Goal: Check status: Check status

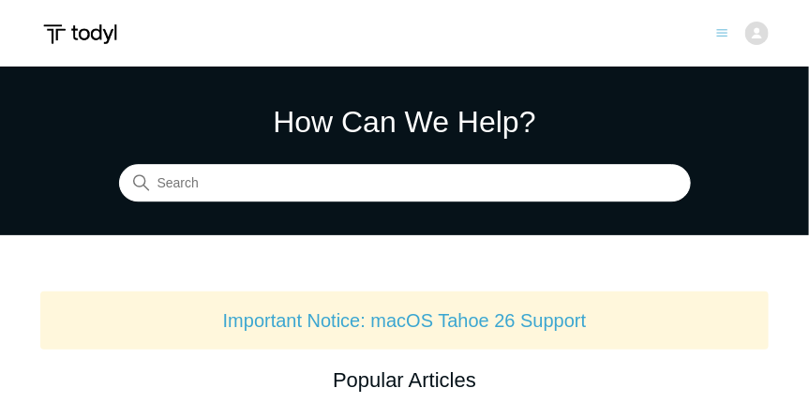
click at [759, 38] on img at bounding box center [756, 33] width 23 height 23
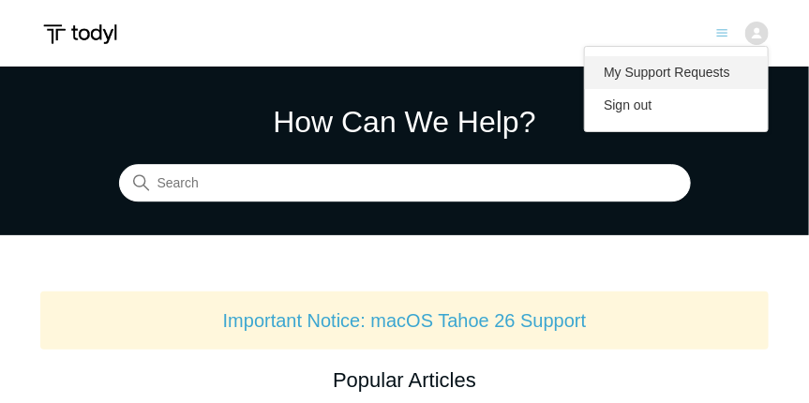
click at [646, 71] on link "My Support Requests" at bounding box center [676, 72] width 183 height 33
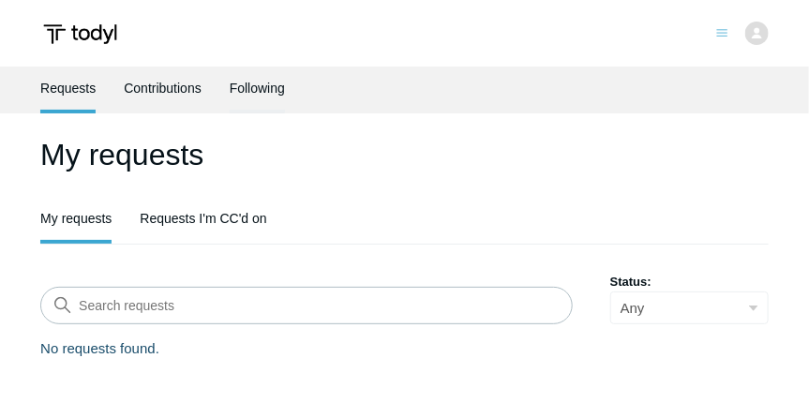
click at [260, 92] on link "Following" at bounding box center [257, 86] width 55 height 39
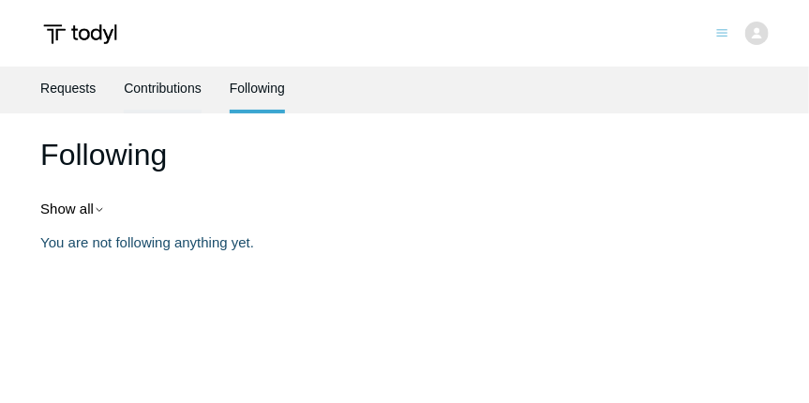
click at [184, 94] on link "Contributions" at bounding box center [163, 86] width 78 height 39
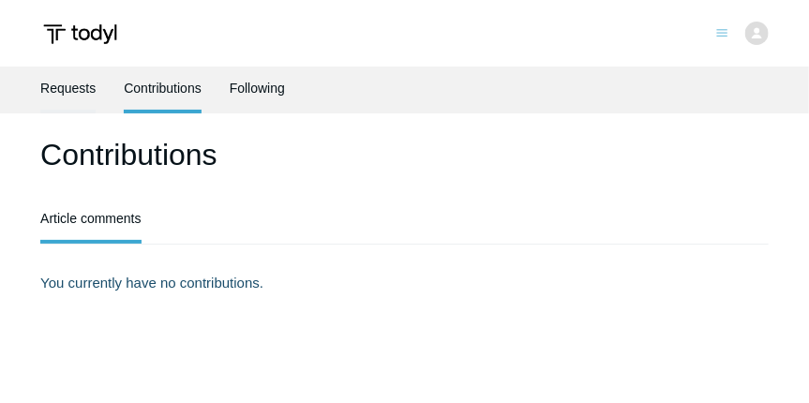
click at [73, 100] on link "Requests" at bounding box center [67, 86] width 55 height 39
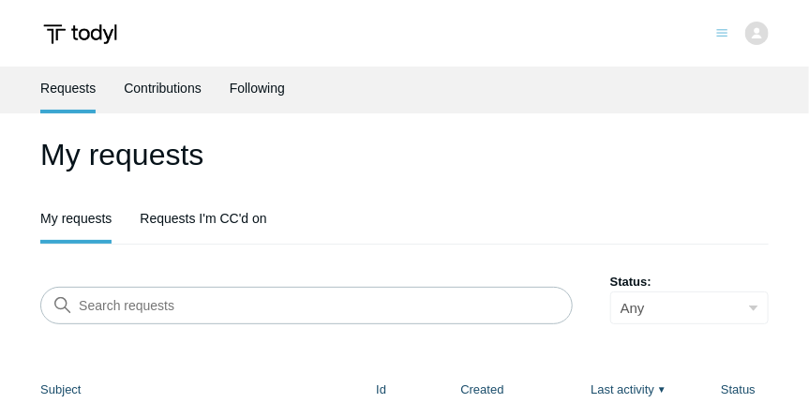
click at [721, 32] on icon "Toggle navigation menu" at bounding box center [722, 33] width 12 height 12
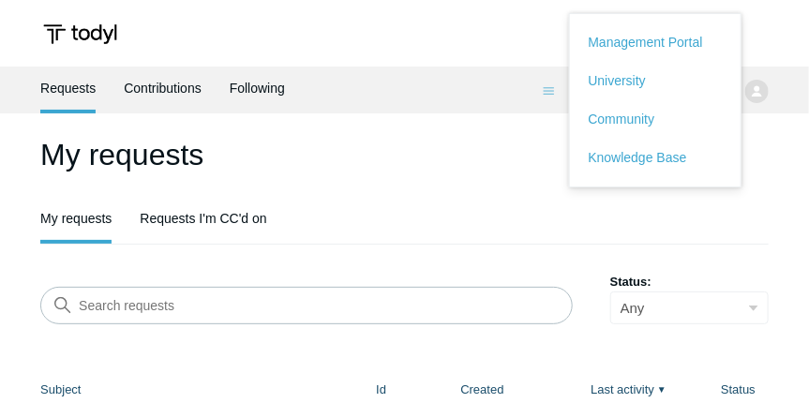
click at [378, 195] on header "My requests My requests Requests I'm CC'd on" at bounding box center [404, 188] width 729 height 113
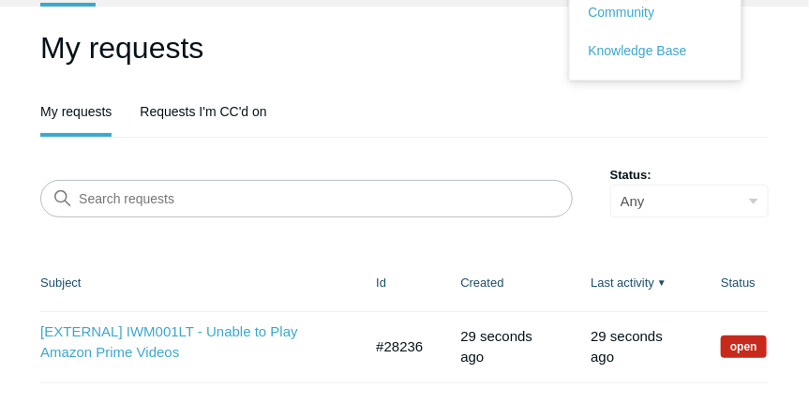
scroll to position [161, 0]
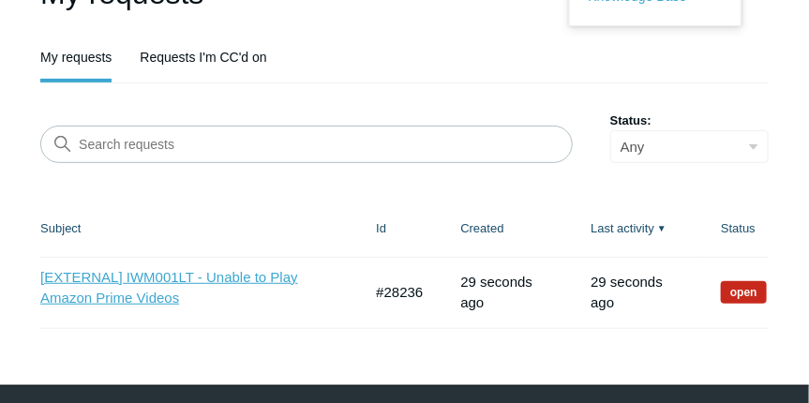
click at [155, 273] on link "[EXTERNAL] IWM001LT - Unable to Play Amazon Prime Videos" at bounding box center [186, 288] width 293 height 42
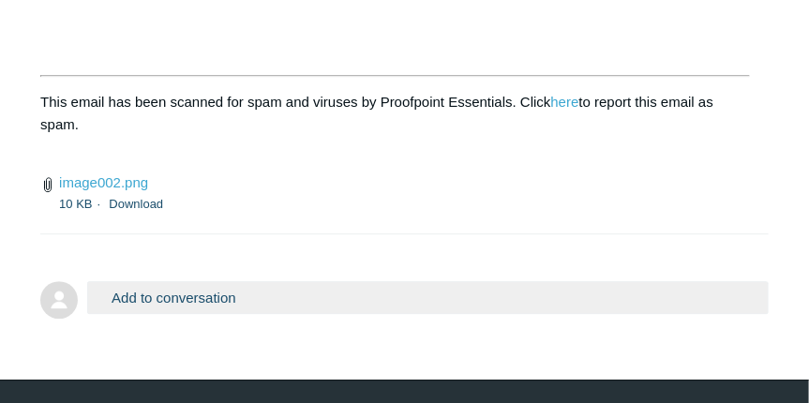
scroll to position [1295, 0]
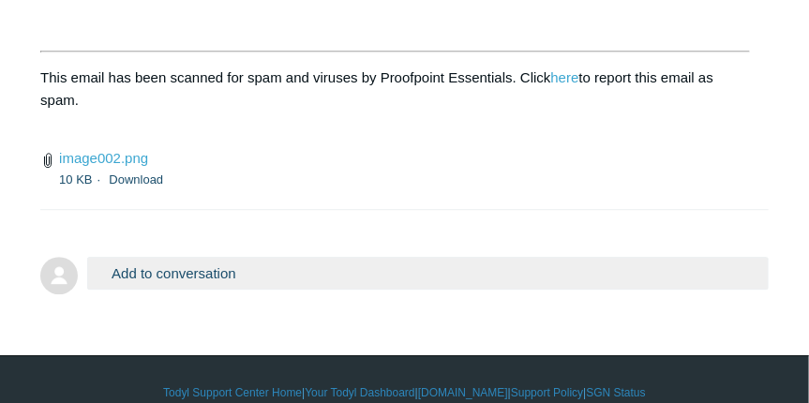
click at [173, 257] on button "Add to conversation" at bounding box center [428, 273] width 682 height 33
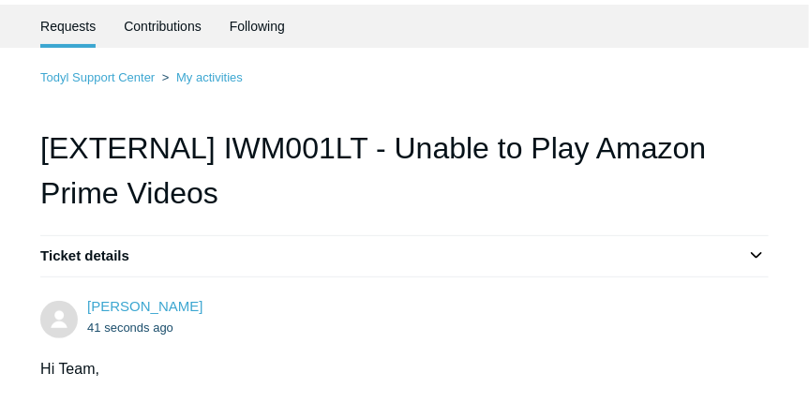
scroll to position [0, 0]
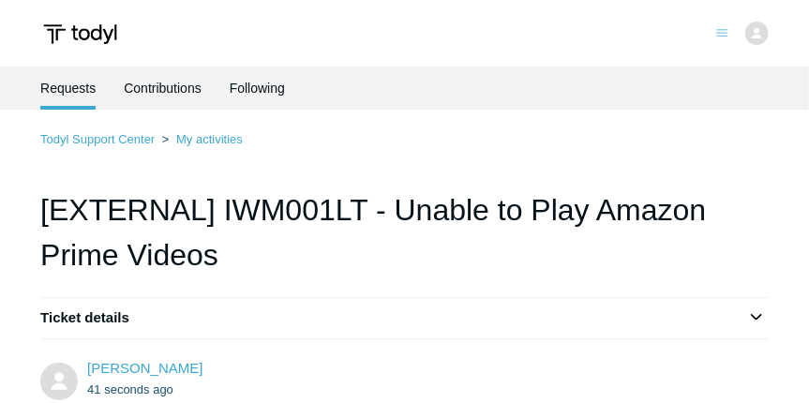
click at [69, 101] on li "Requests" at bounding box center [67, 88] width 55 height 43
click at [95, 138] on link "Todyl Support Center" at bounding box center [97, 139] width 114 height 14
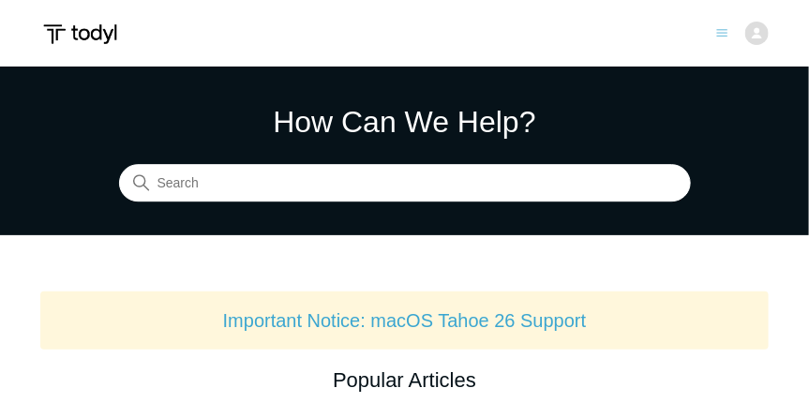
click at [719, 32] on icon "Toggle navigation menu" at bounding box center [722, 33] width 12 height 12
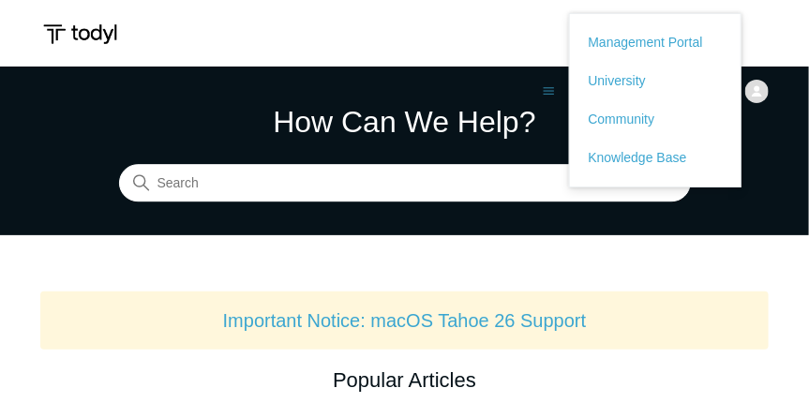
click at [760, 98] on img at bounding box center [756, 91] width 23 height 23
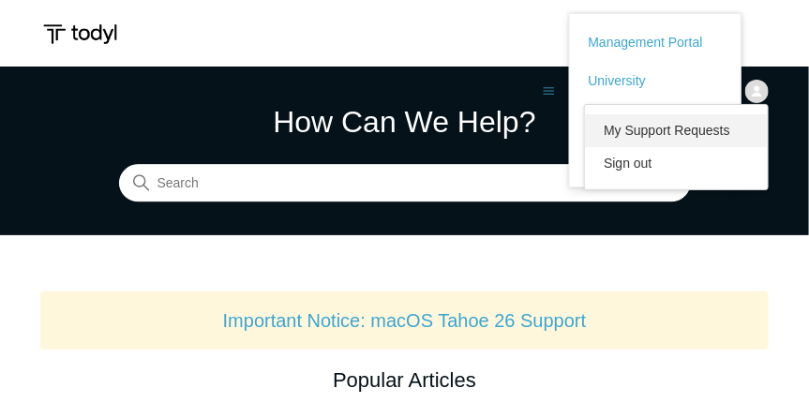
click at [674, 126] on link "My Support Requests" at bounding box center [676, 130] width 183 height 33
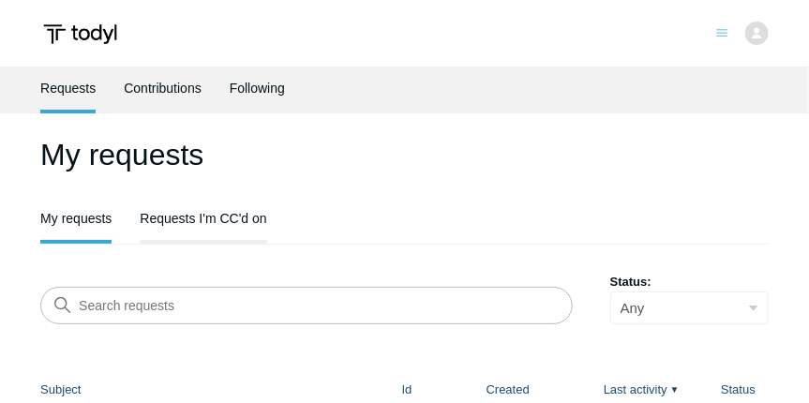
click at [185, 218] on link "Requests I'm CC'd on" at bounding box center [203, 216] width 127 height 39
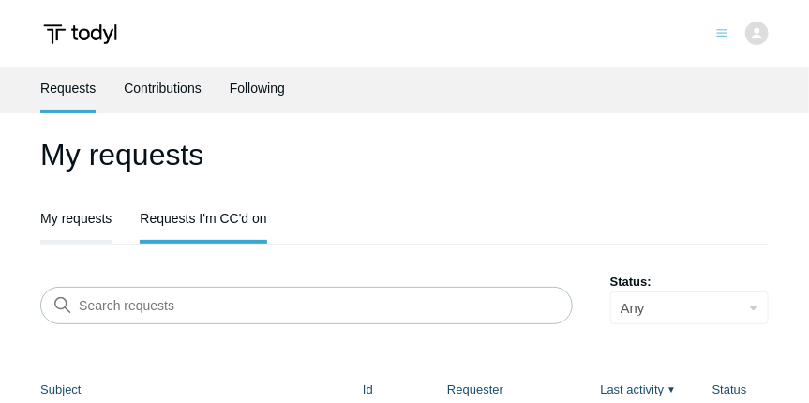
click at [105, 222] on link "My requests" at bounding box center [75, 216] width 71 height 39
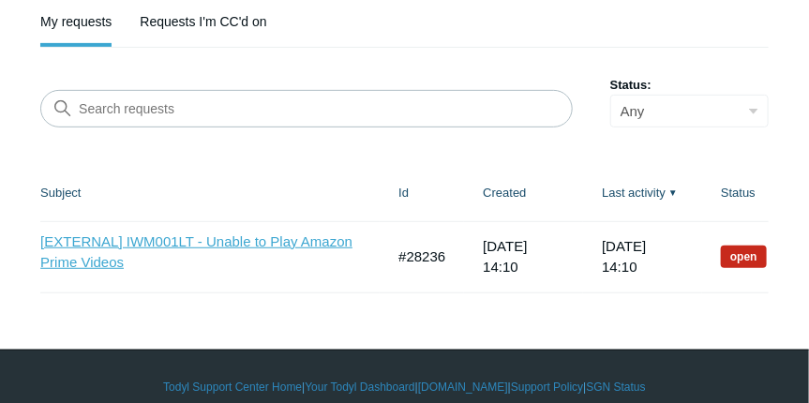
scroll to position [215, 0]
